Goal: Complete application form

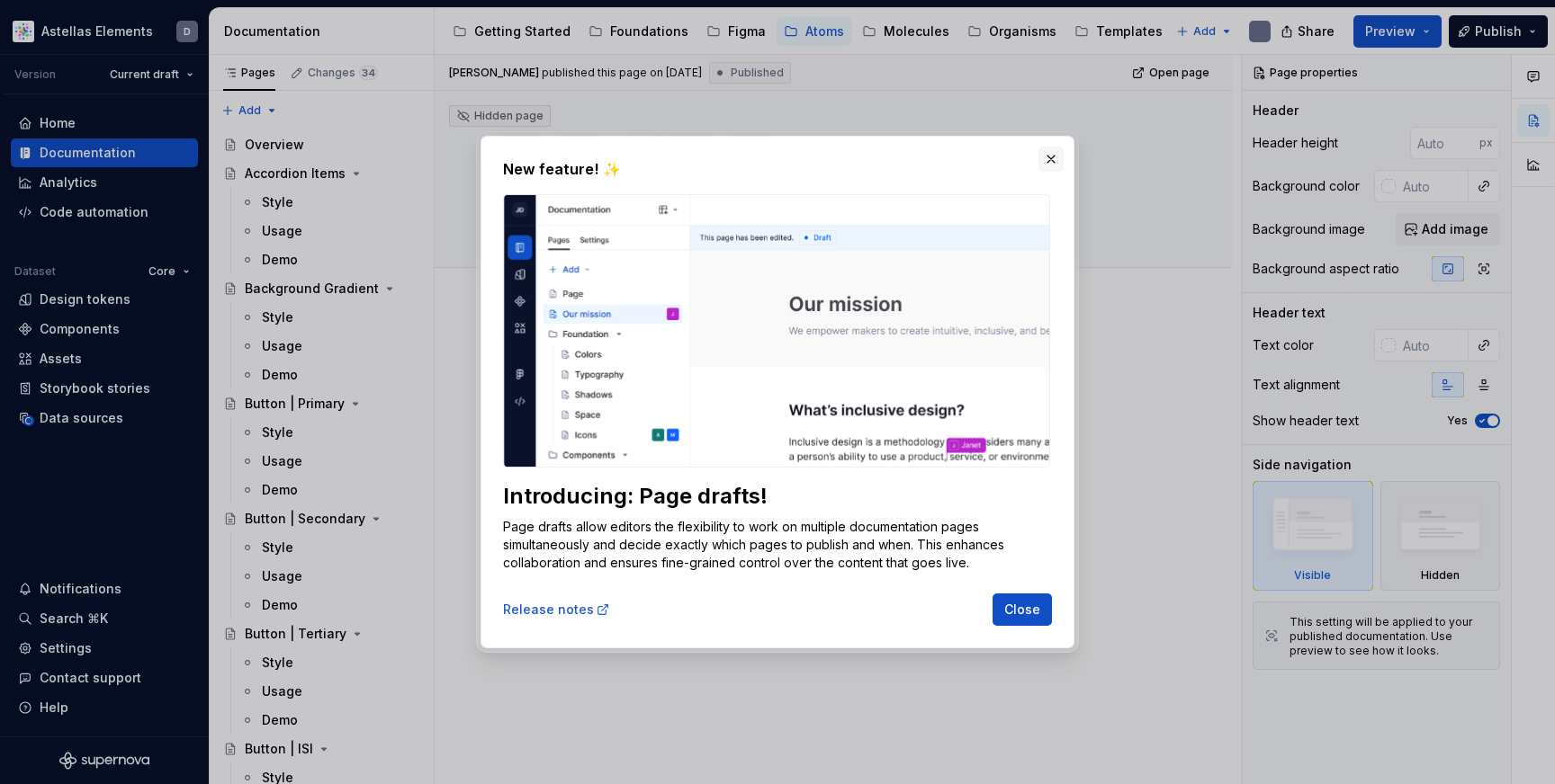
click at [1053, 154] on button "button" at bounding box center [1051, 159] width 26 height 26
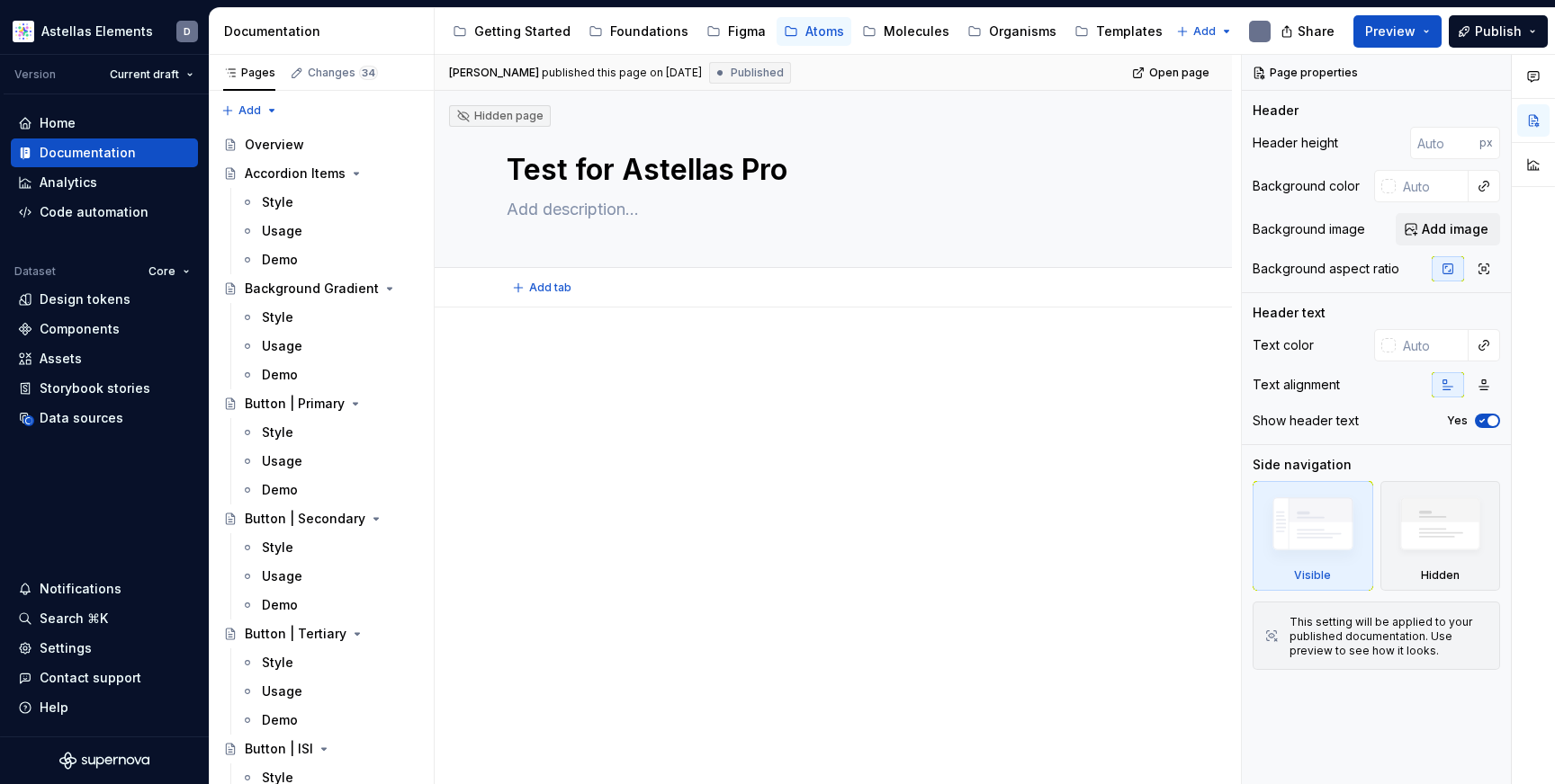
type textarea "*"
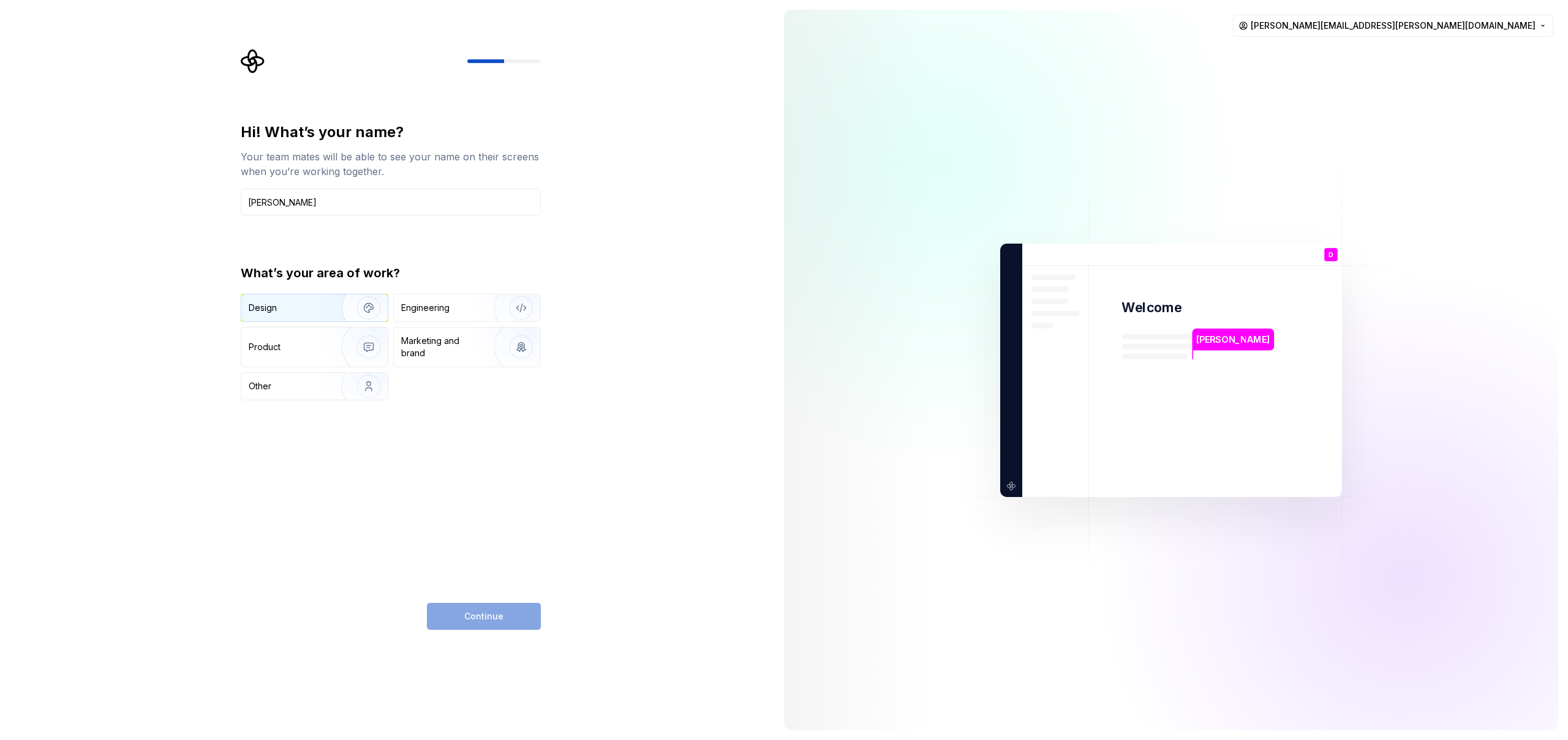
click at [325, 308] on img "button" at bounding box center [361, 308] width 78 height 82
click at [337, 204] on input "Dominik Cichon" at bounding box center [391, 201] width 300 height 27
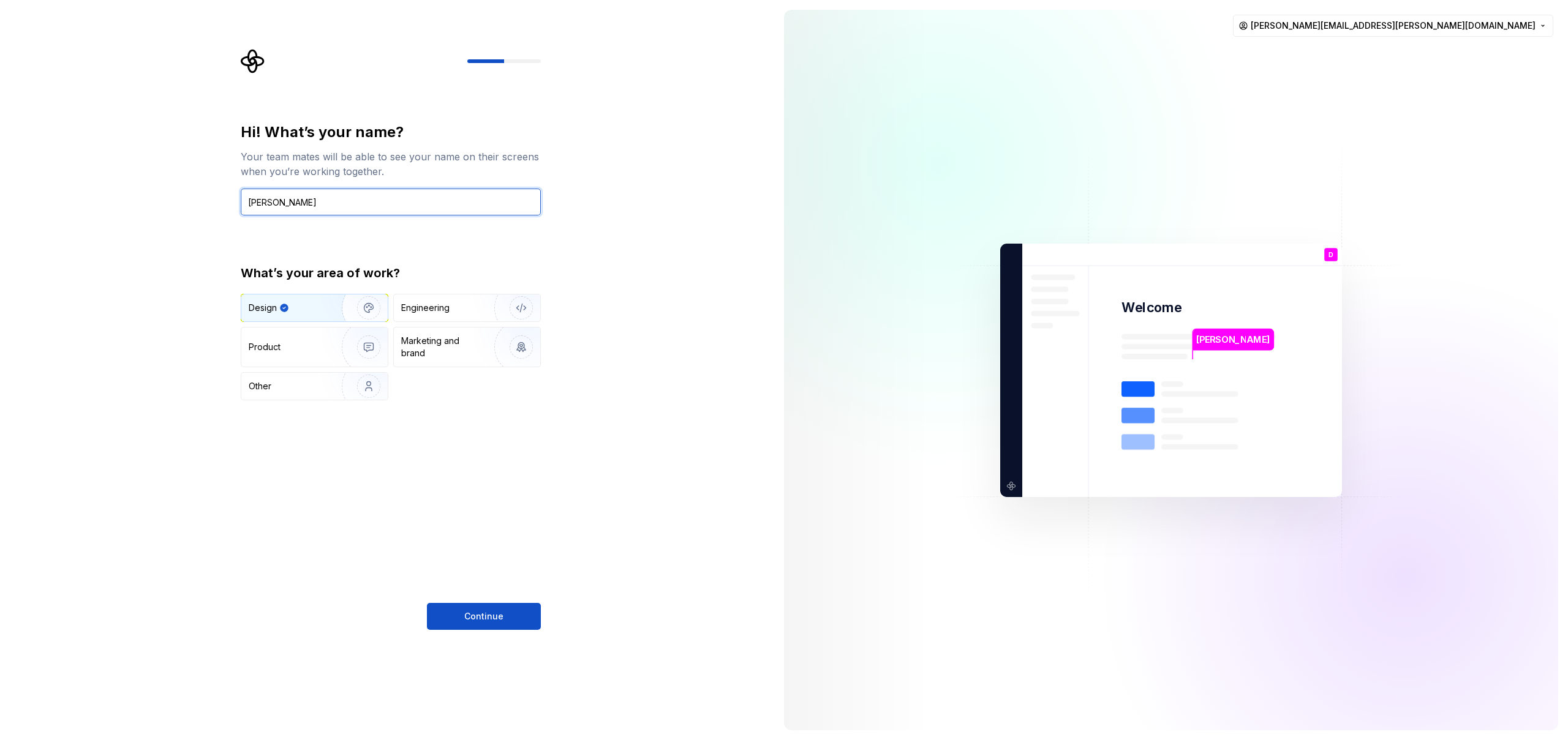
click at [337, 204] on input "Dominik Cichon" at bounding box center [391, 201] width 300 height 27
type input "Dominik"
click at [513, 618] on button "Continue" at bounding box center [483, 616] width 114 height 27
